Goal: Task Accomplishment & Management: Complete application form

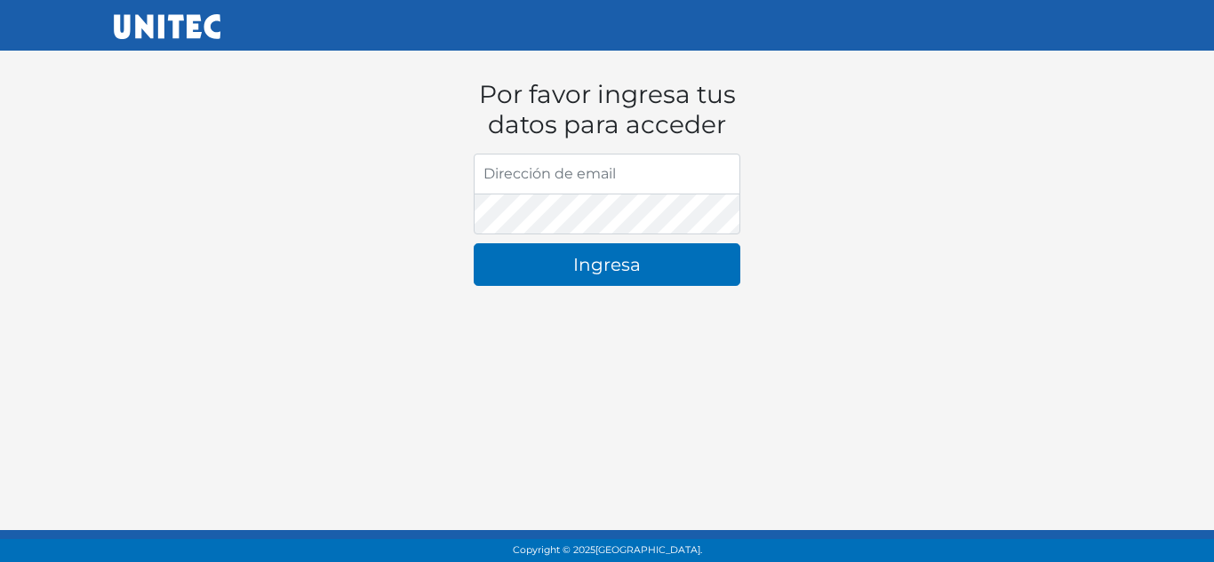
click at [655, 171] on input "Dirección de email" at bounding box center [607, 174] width 267 height 41
type input "[EMAIL_ADDRESS][DOMAIN_NAME]"
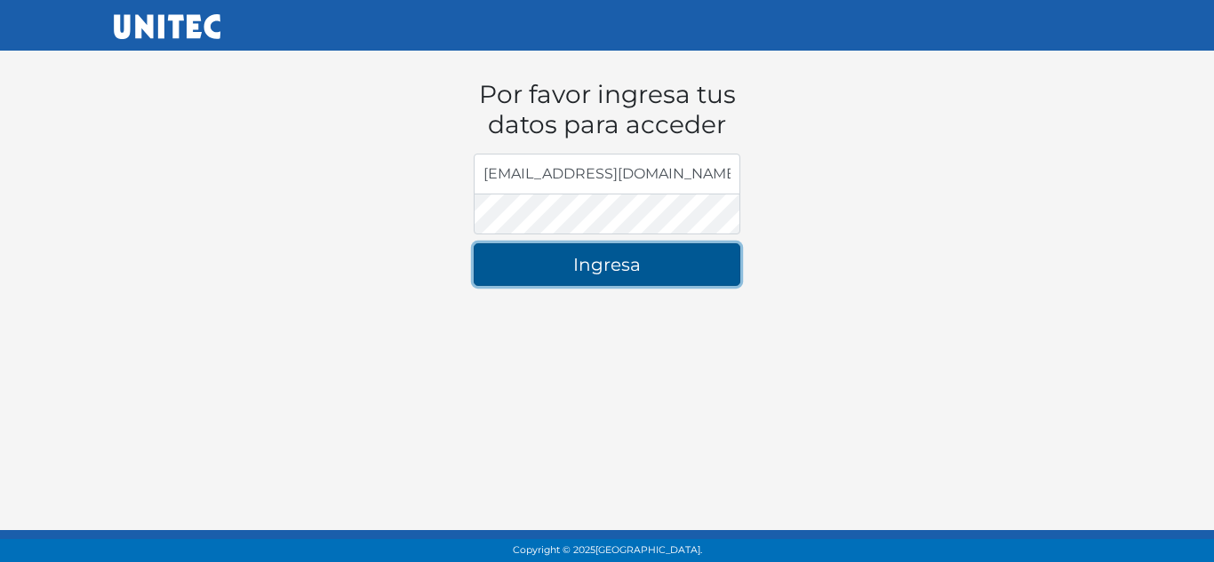
click at [666, 263] on button "Ingresa" at bounding box center [607, 264] width 267 height 43
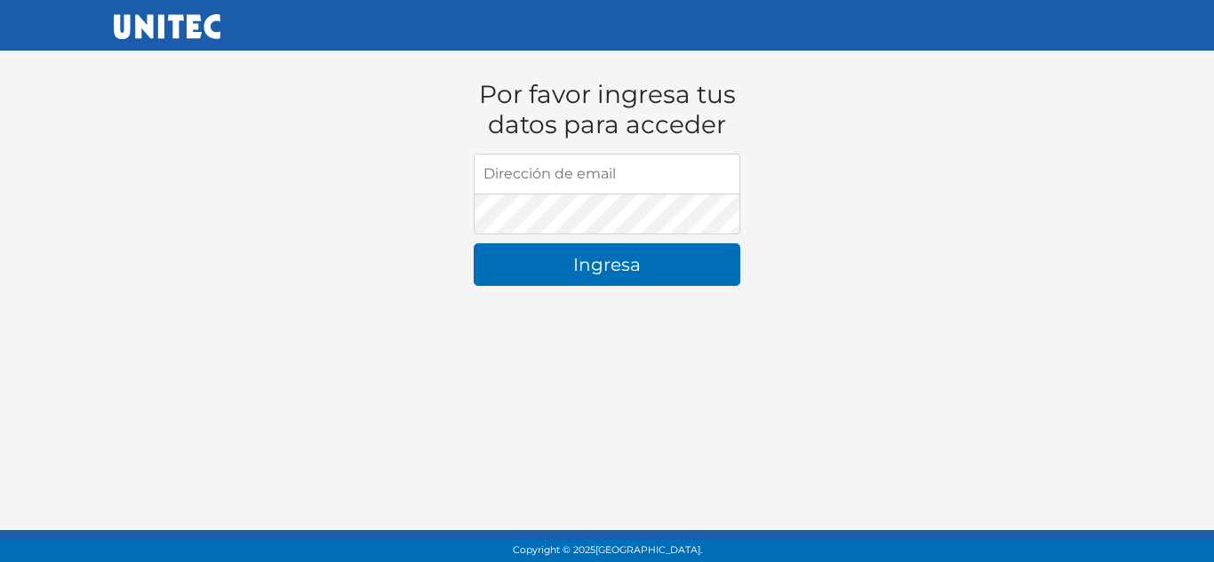
click at [587, 177] on input "Dirección de email" at bounding box center [607, 174] width 267 height 41
type input "[EMAIL_ADDRESS][DOMAIN_NAME]"
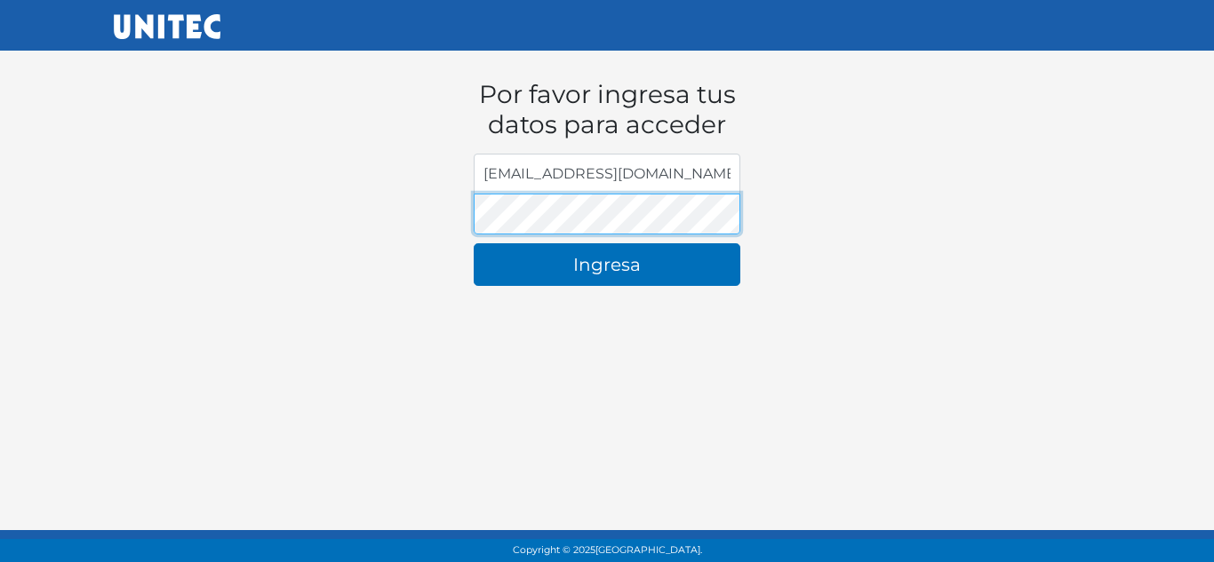
click at [474, 243] on button "Ingresa" at bounding box center [607, 264] width 267 height 43
